Goal: Check status: Verify the current state of an ongoing process or item

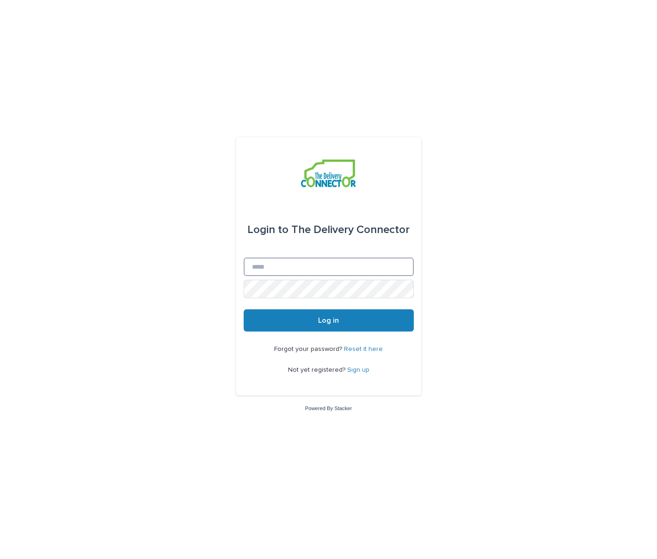
click at [302, 267] on input "Email" at bounding box center [329, 267] width 170 height 18
type input "**********"
click at [244, 309] on button "Log in" at bounding box center [329, 320] width 170 height 22
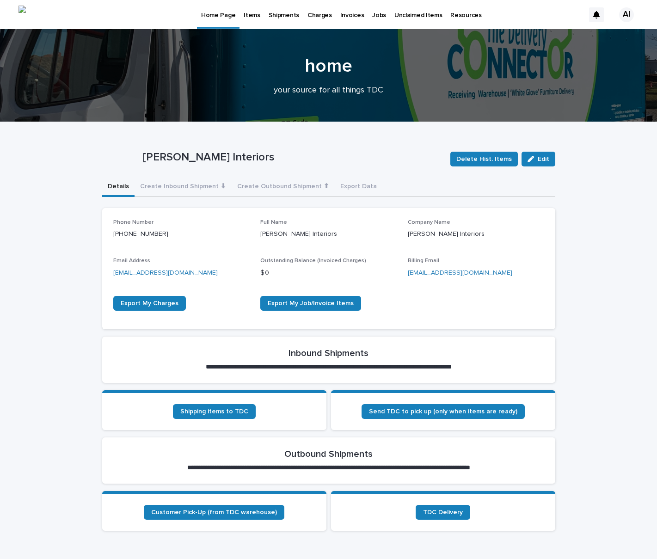
click at [315, 14] on p "Charges" at bounding box center [320, 9] width 25 height 19
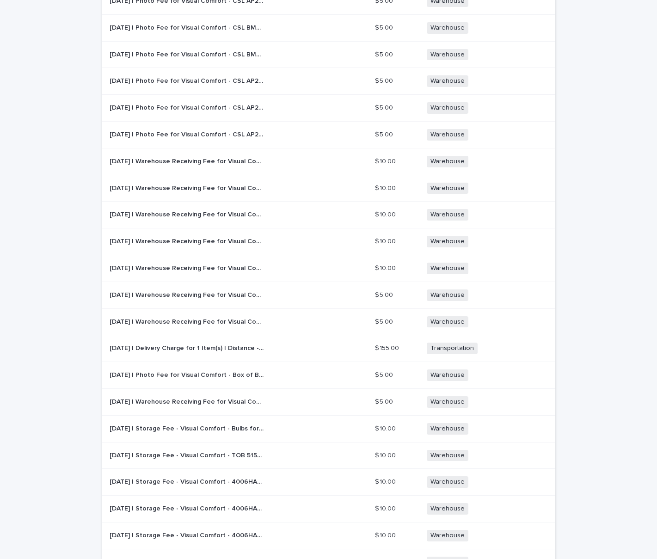
scroll to position [293, 0]
click at [228, 349] on p "2025-10-01 | Delivery Charge for 1 Item(s) | Distance - 5.1 Miles | Order #: 25…" at bounding box center [188, 347] width 156 height 10
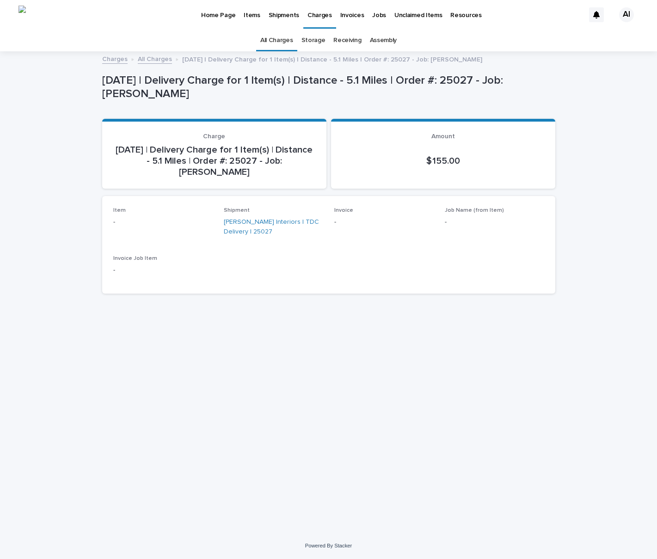
click at [315, 16] on p "Charges" at bounding box center [320, 9] width 25 height 19
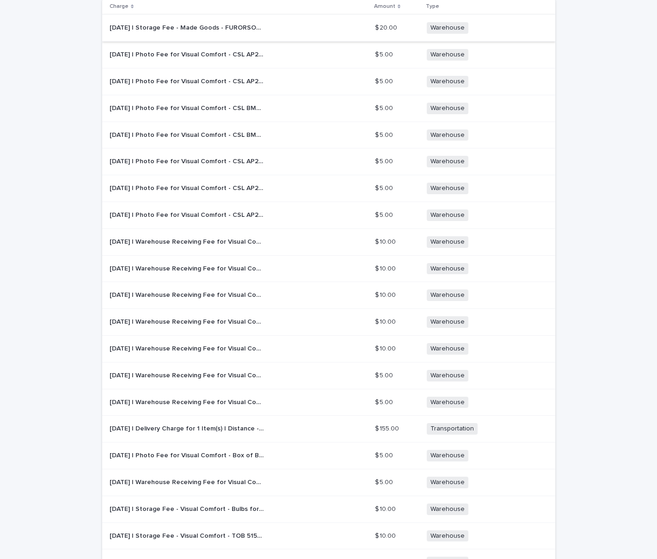
scroll to position [230, 0]
